Goal: Transaction & Acquisition: Purchase product/service

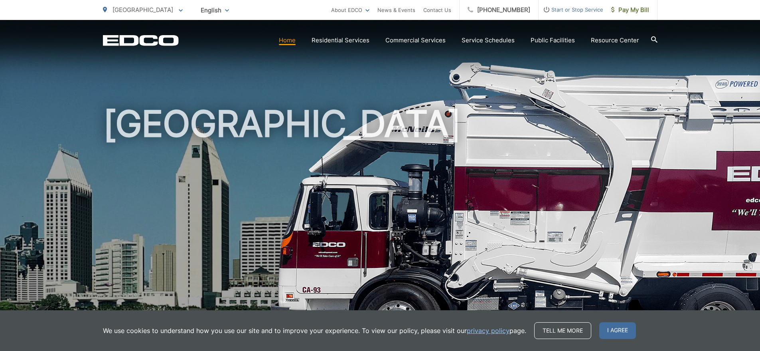
click at [179, 14] on span at bounding box center [181, 10] width 4 height 10
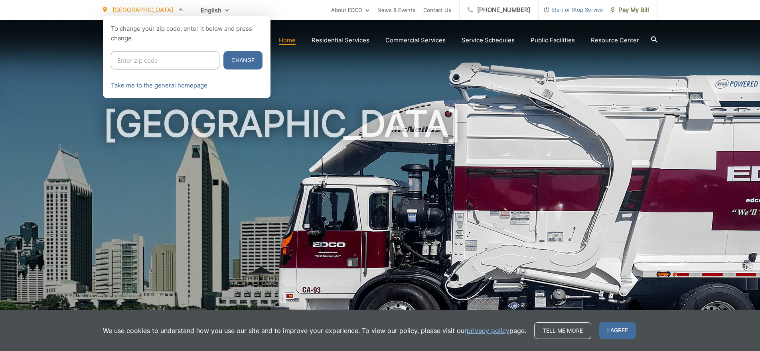
click at [151, 59] on input "Enter zip code" at bounding box center [165, 60] width 109 height 18
type input "91977"
click at [229, 65] on button "Change" at bounding box center [243, 60] width 39 height 18
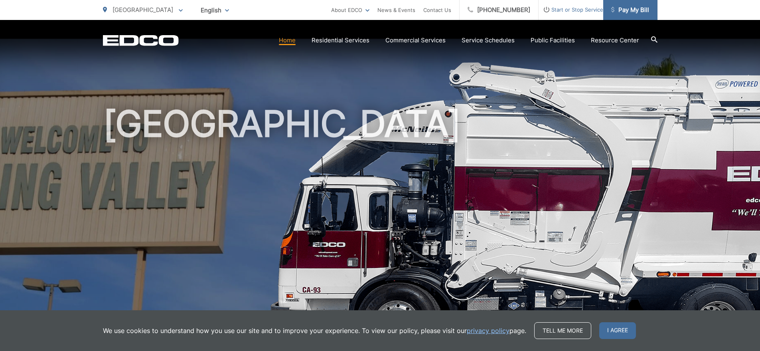
click at [625, 10] on span "Pay My Bill" at bounding box center [630, 10] width 38 height 10
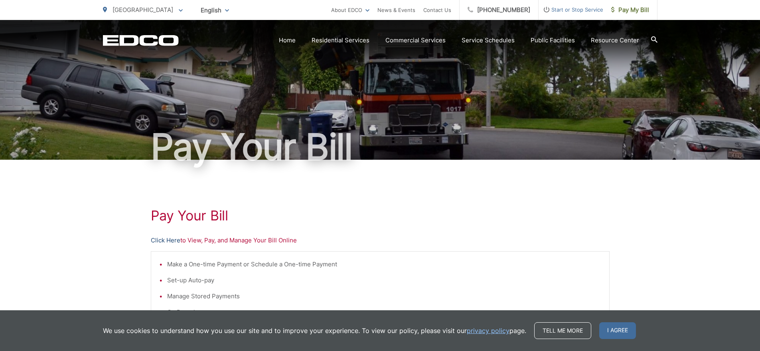
click at [178, 242] on link "Click Here" at bounding box center [166, 240] width 30 height 10
